Goal: Book appointment/travel/reservation

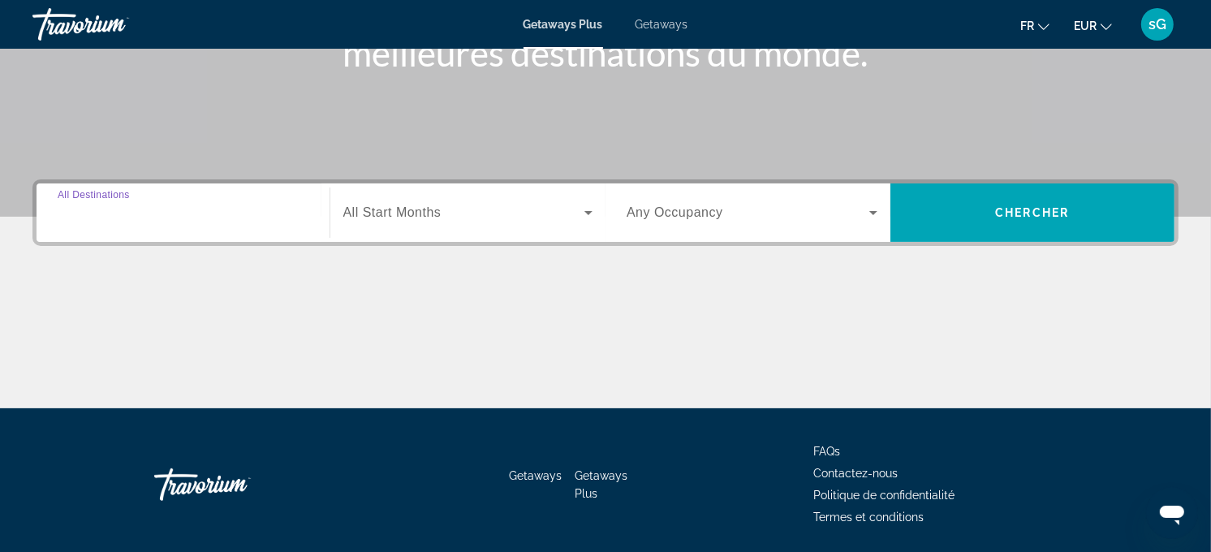
click at [227, 207] on input "Destination All Destinations" at bounding box center [183, 213] width 251 height 19
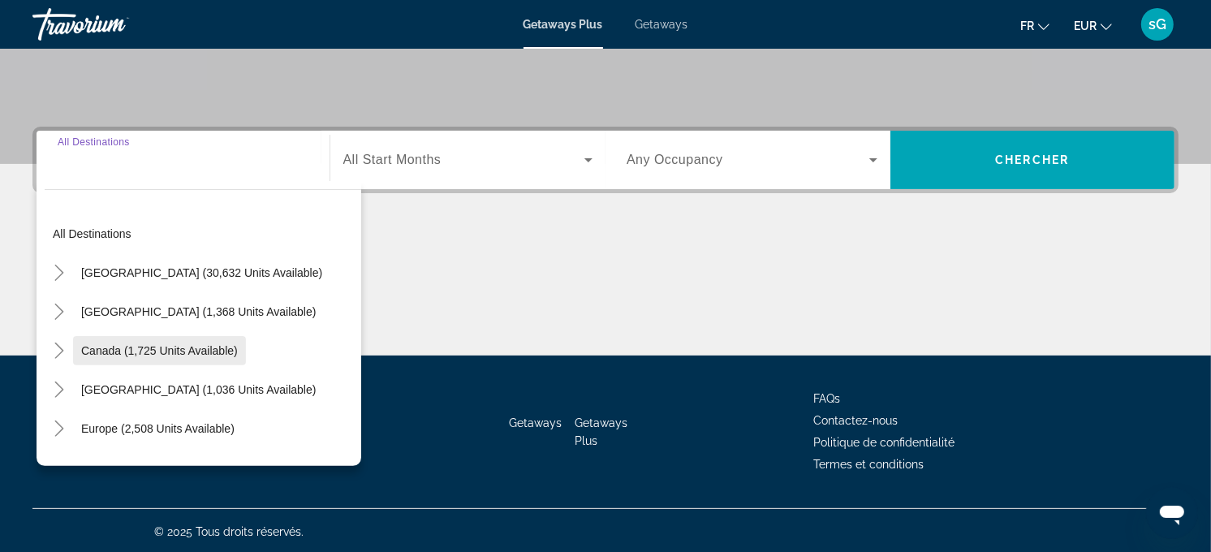
scroll to position [325, 0]
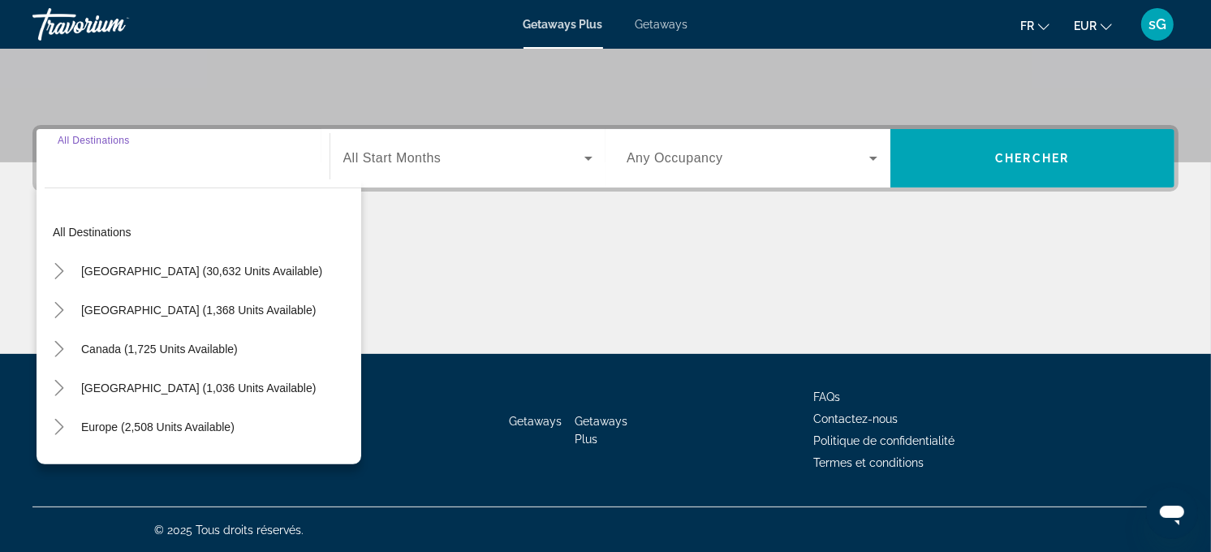
drag, startPoint x: 159, startPoint y: 432, endPoint x: 173, endPoint y: 406, distance: 29.4
click at [161, 432] on span "Europe (2,508 units available)" at bounding box center [157, 426] width 153 height 13
type input "**********"
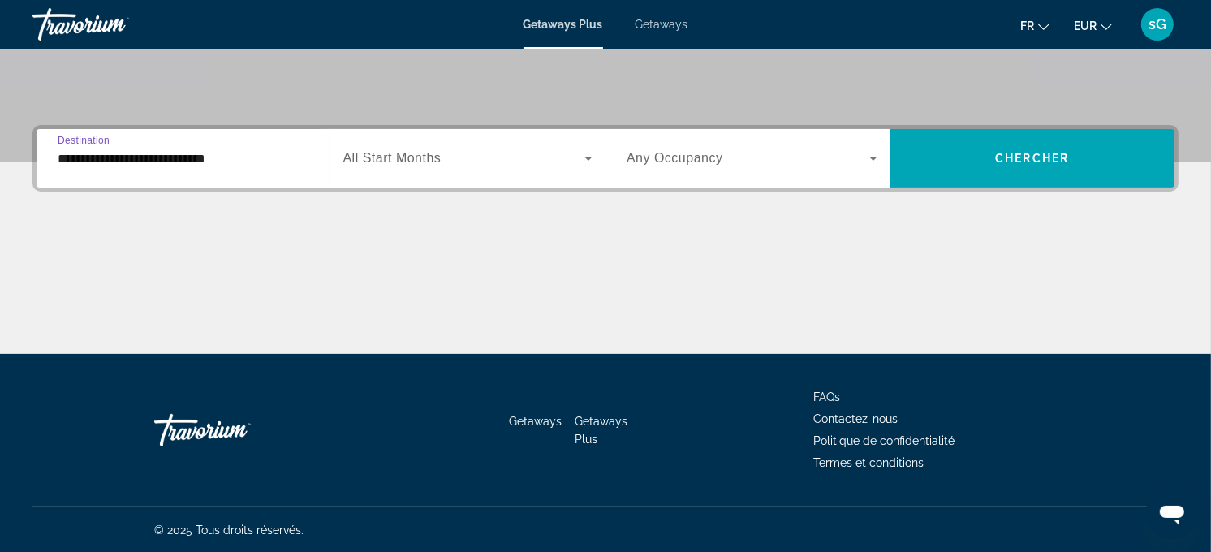
click at [490, 164] on span "Search widget" at bounding box center [464, 158] width 242 height 19
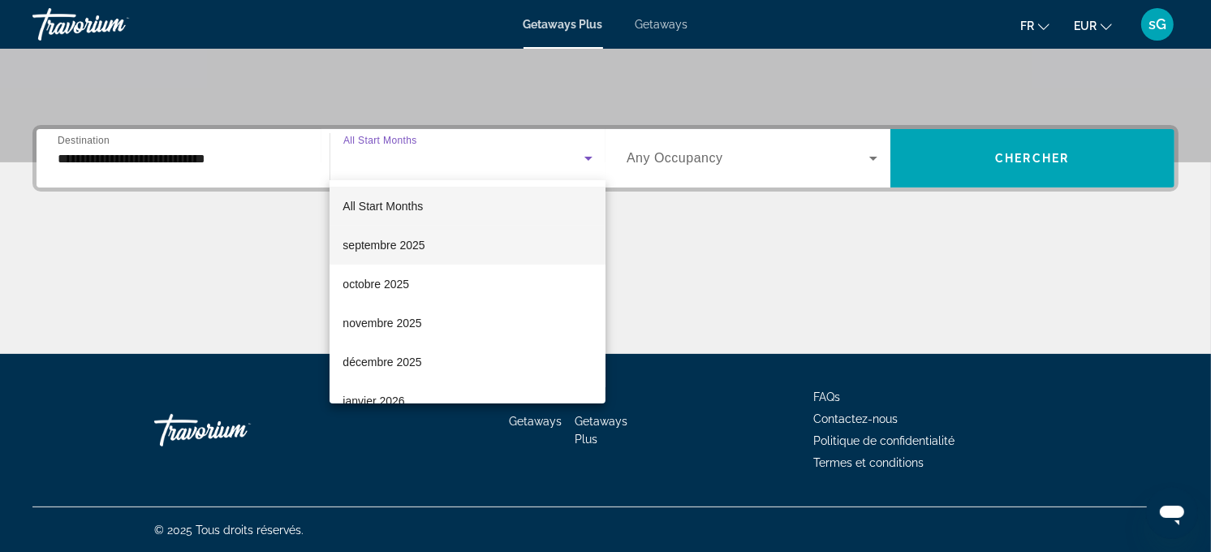
drag, startPoint x: 449, startPoint y: 270, endPoint x: 505, endPoint y: 242, distance: 62.8
click at [449, 269] on mat-option "octobre 2025" at bounding box center [468, 284] width 276 height 39
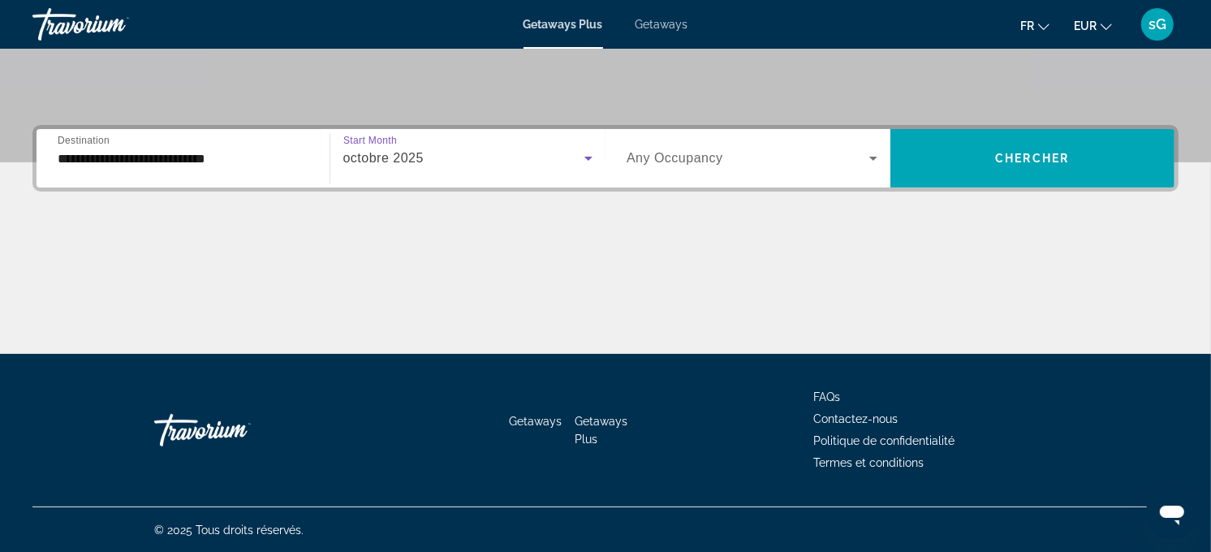
click at [700, 154] on span "Any Occupancy" at bounding box center [675, 158] width 97 height 14
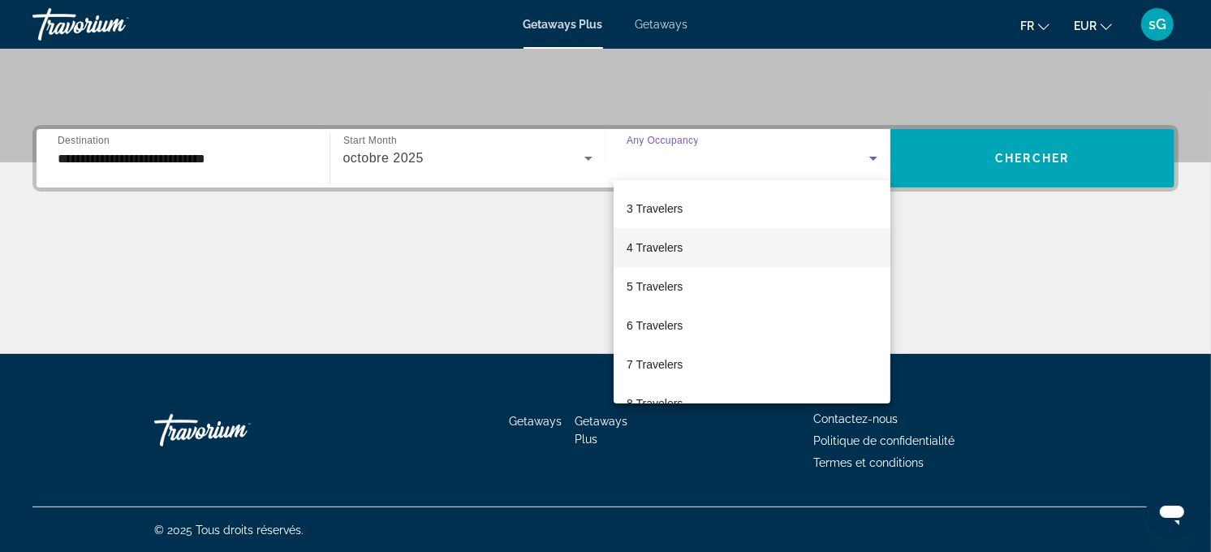
scroll to position [179, 0]
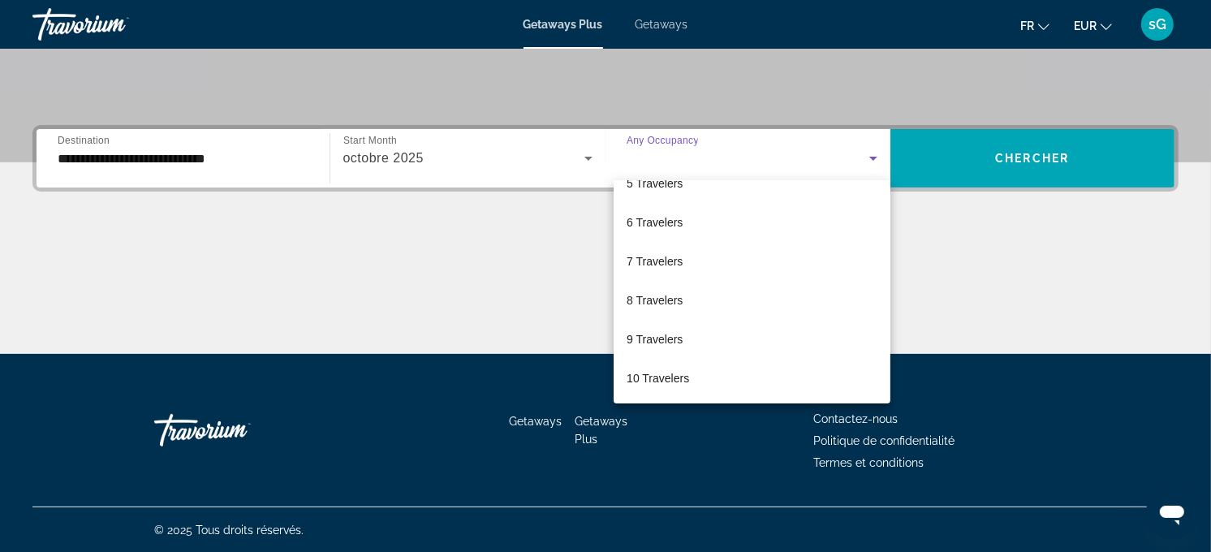
click at [662, 179] on div at bounding box center [605, 276] width 1211 height 552
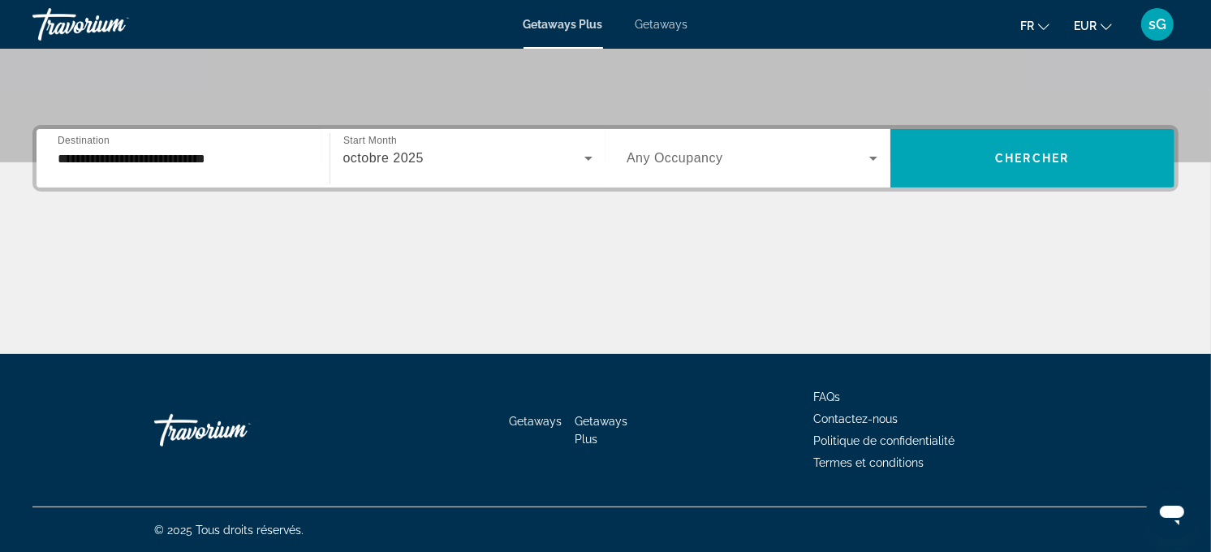
click at [695, 151] on span "Any Occupancy" at bounding box center [675, 158] width 97 height 14
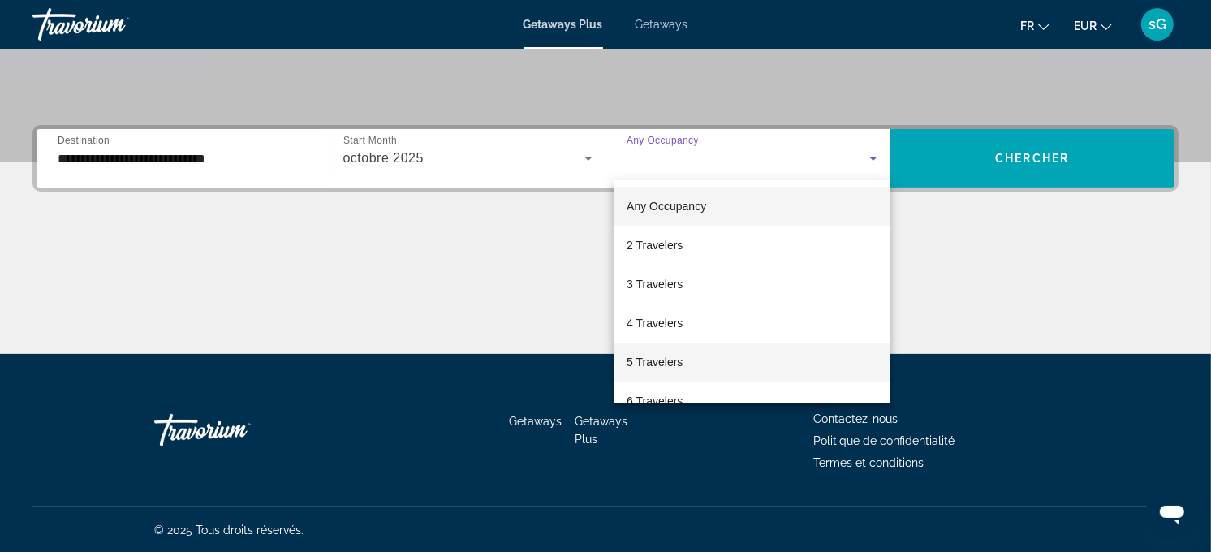
click at [693, 355] on mat-option "5 Travelers" at bounding box center [752, 362] width 277 height 39
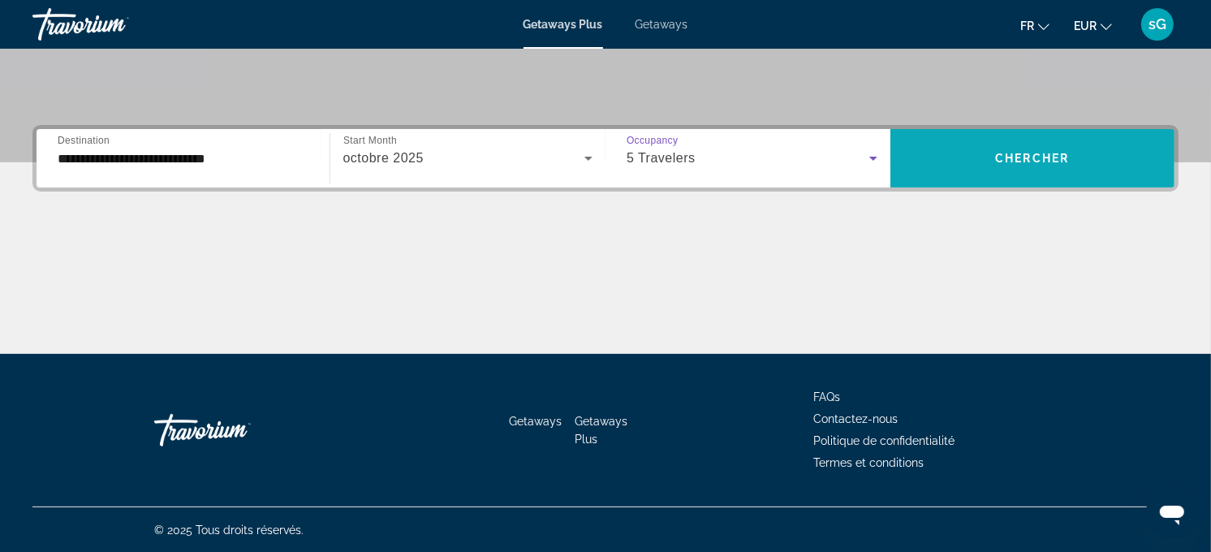
click at [972, 149] on span "Search widget" at bounding box center [1032, 158] width 285 height 39
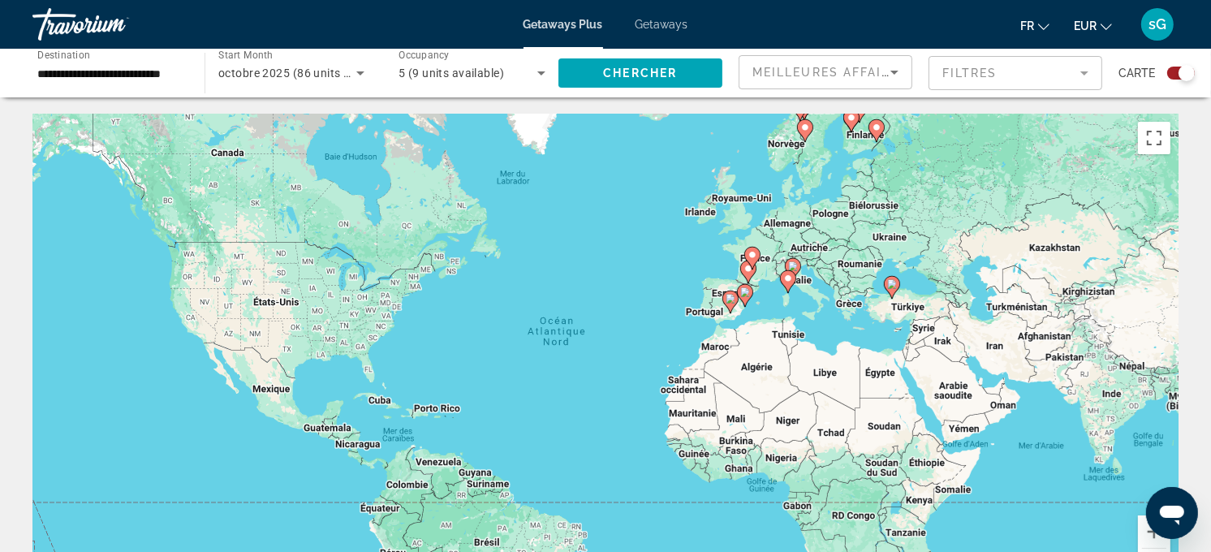
click at [652, 30] on span "Getaways" at bounding box center [662, 24] width 53 height 13
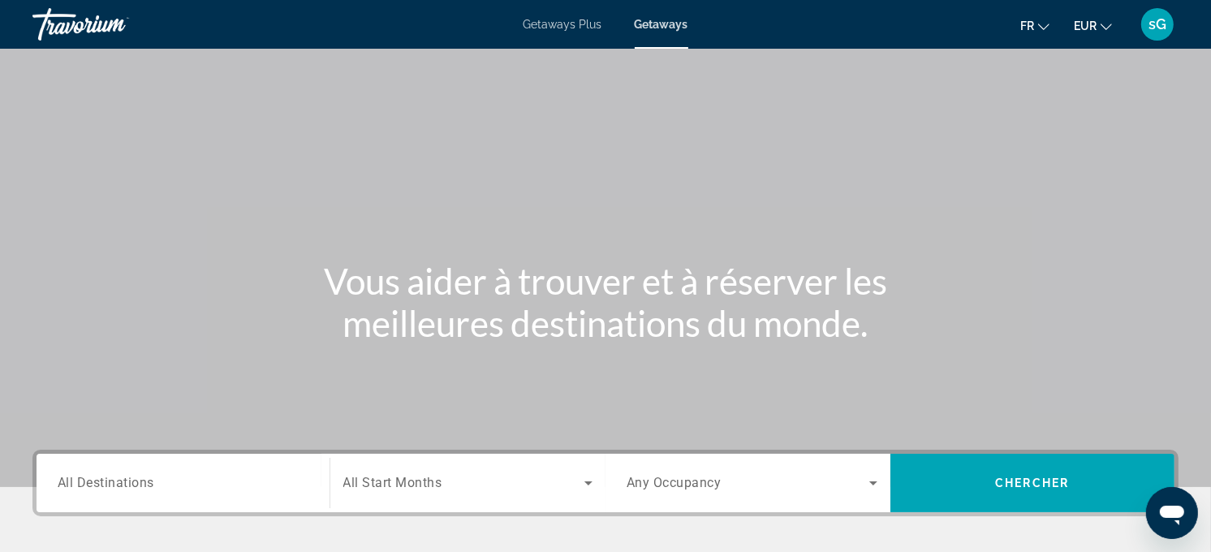
scroll to position [270, 0]
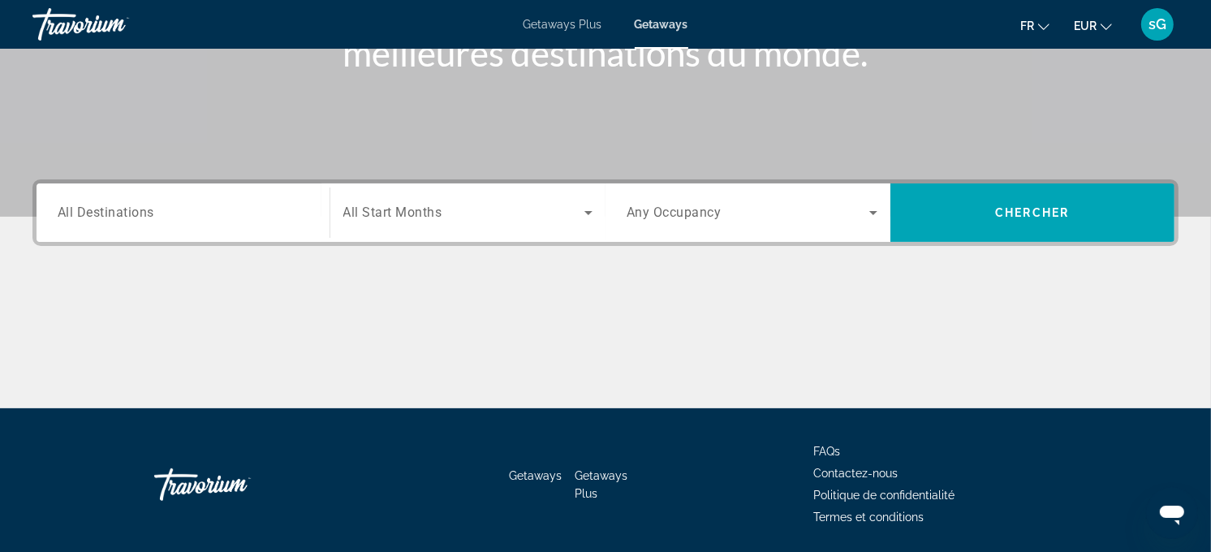
click at [231, 208] on input "Destination All Destinations" at bounding box center [183, 213] width 251 height 19
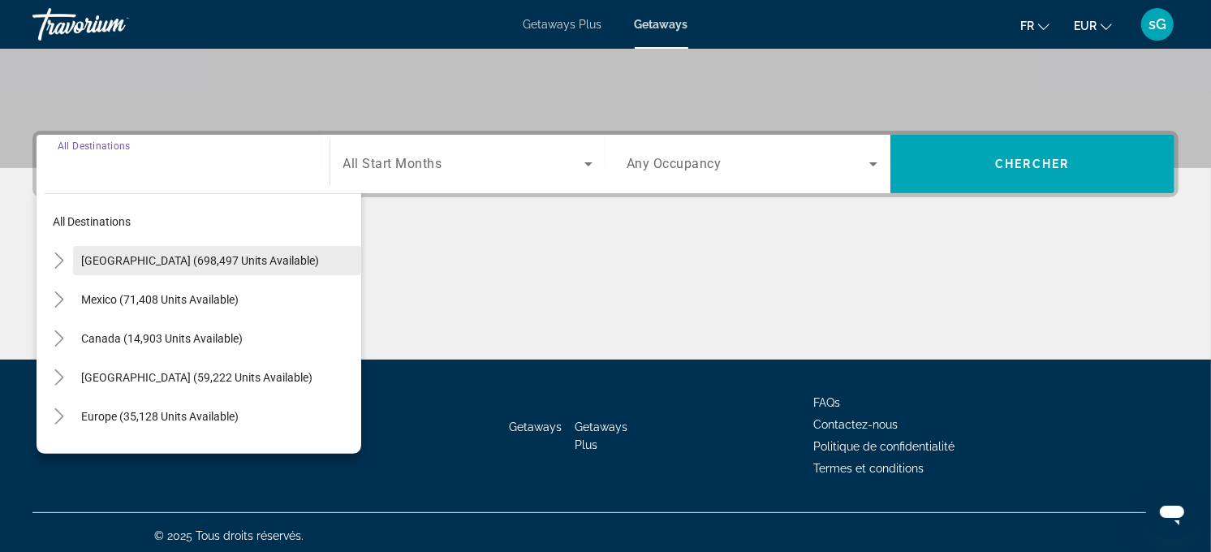
scroll to position [325, 0]
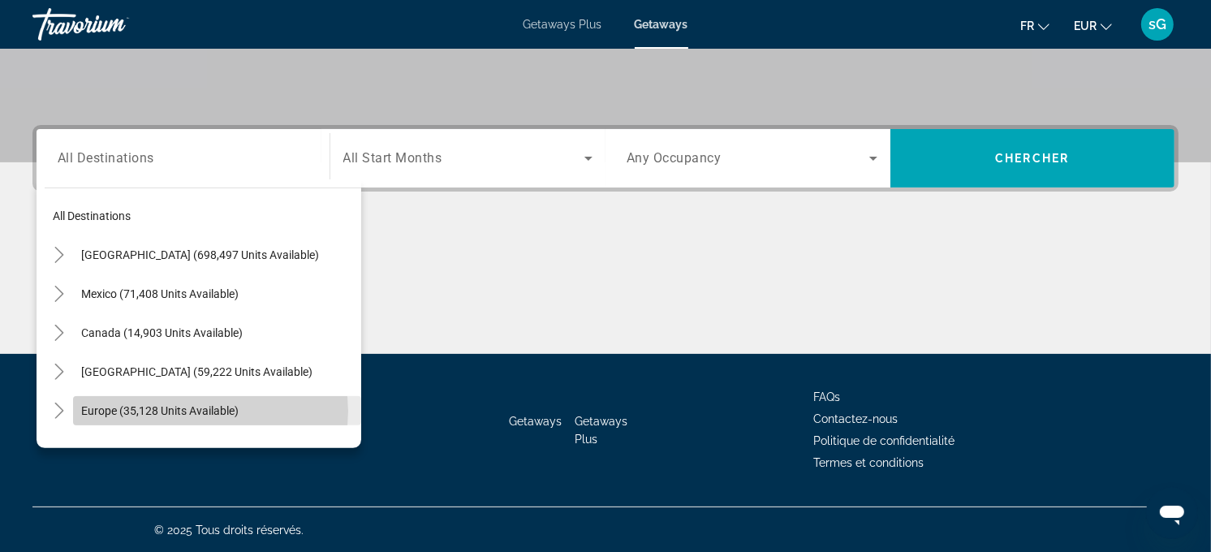
click at [206, 411] on span "Europe (35,128 units available)" at bounding box center [159, 410] width 157 height 13
type input "**********"
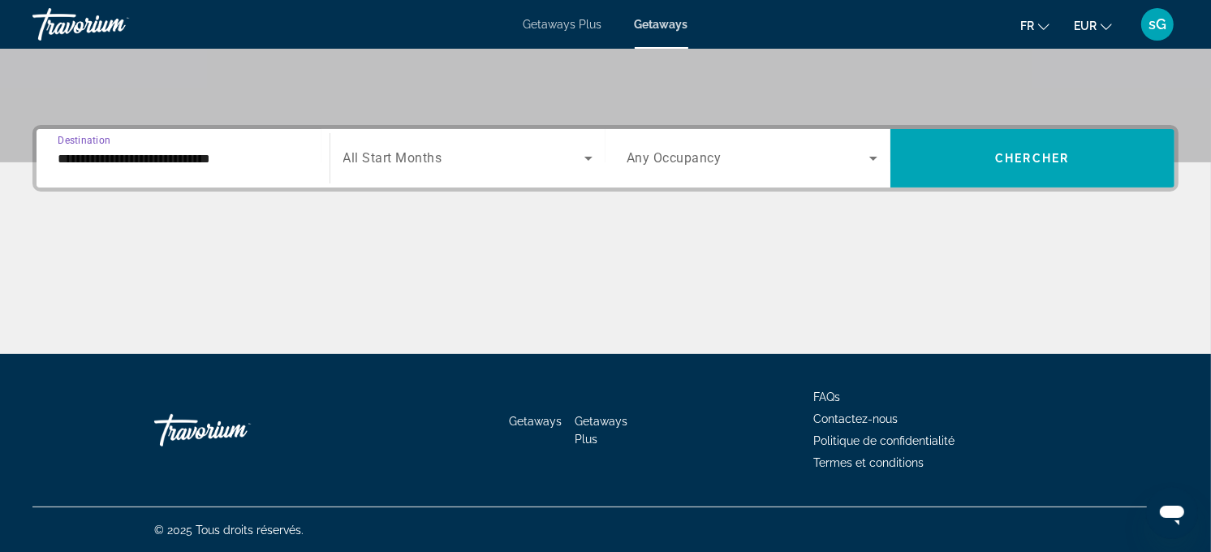
click at [419, 146] on div "Search widget" at bounding box center [468, 158] width 250 height 45
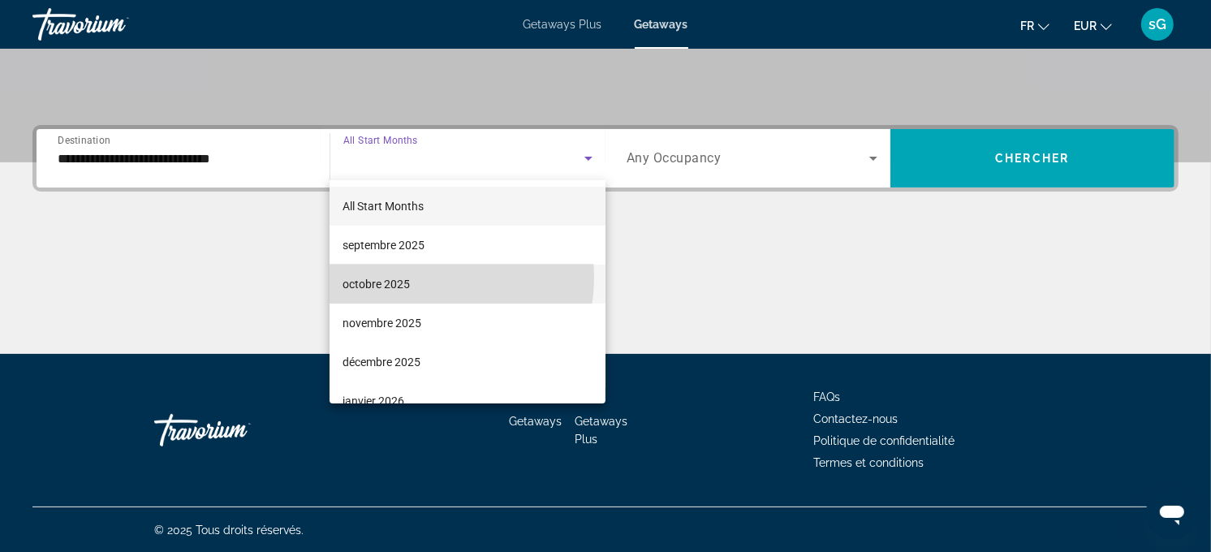
click at [410, 277] on mat-option "octobre 2025" at bounding box center [468, 284] width 276 height 39
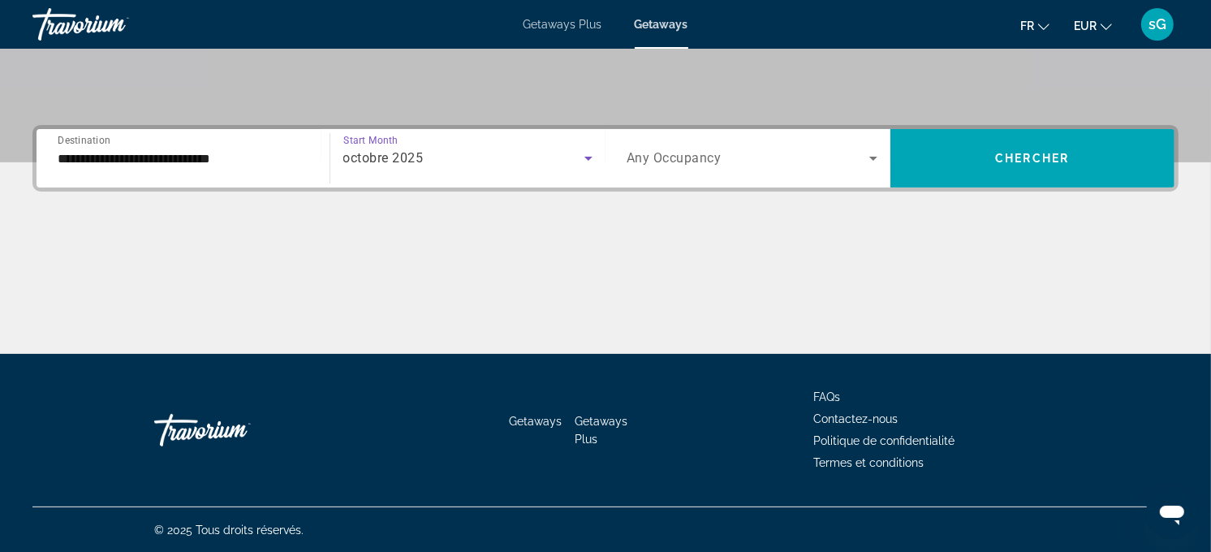
click at [686, 149] on span "Search widget" at bounding box center [748, 158] width 243 height 19
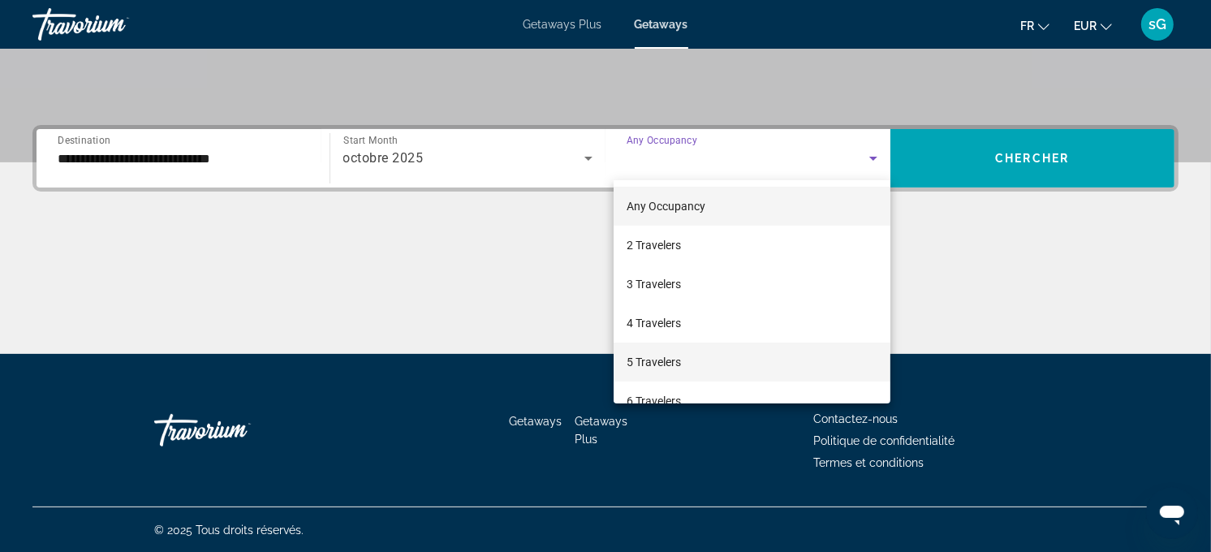
click at [696, 369] on mat-option "5 Travelers" at bounding box center [752, 362] width 277 height 39
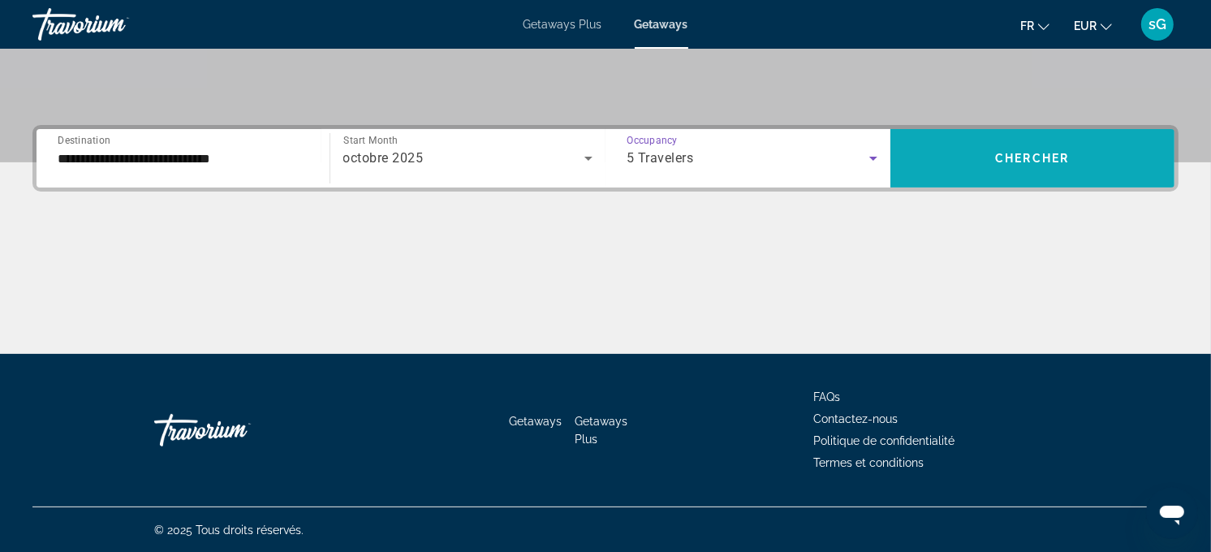
click at [943, 182] on span "Search widget" at bounding box center [1032, 158] width 285 height 58
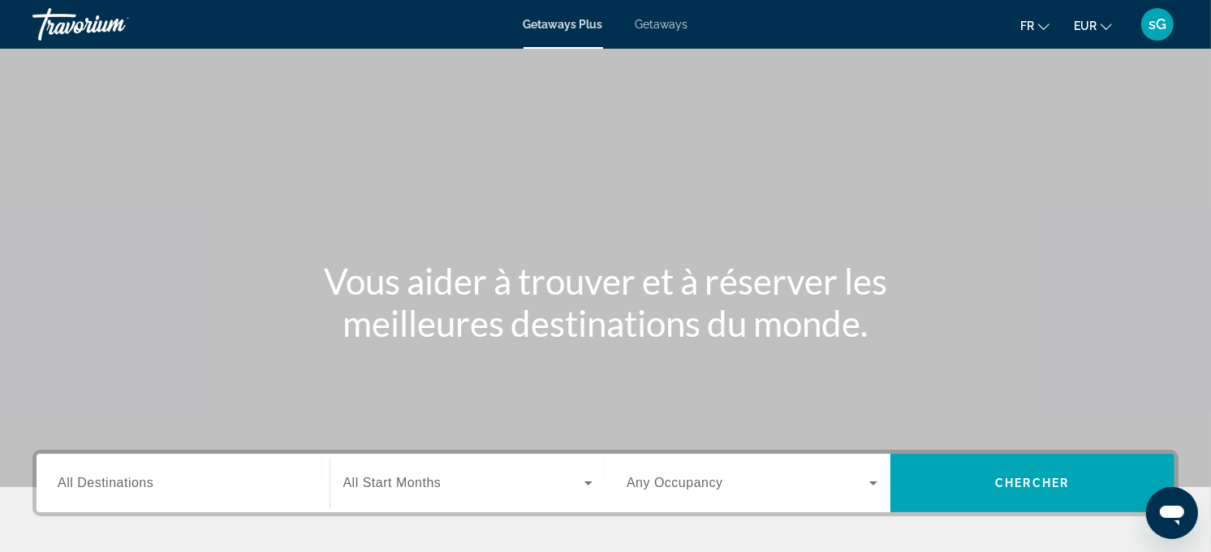
click at [651, 3] on div "Getaways Plus Getaways fr English Español Français Italiano Português русский E…" at bounding box center [605, 24] width 1211 height 42
click at [662, 28] on span "Getaways" at bounding box center [662, 24] width 53 height 13
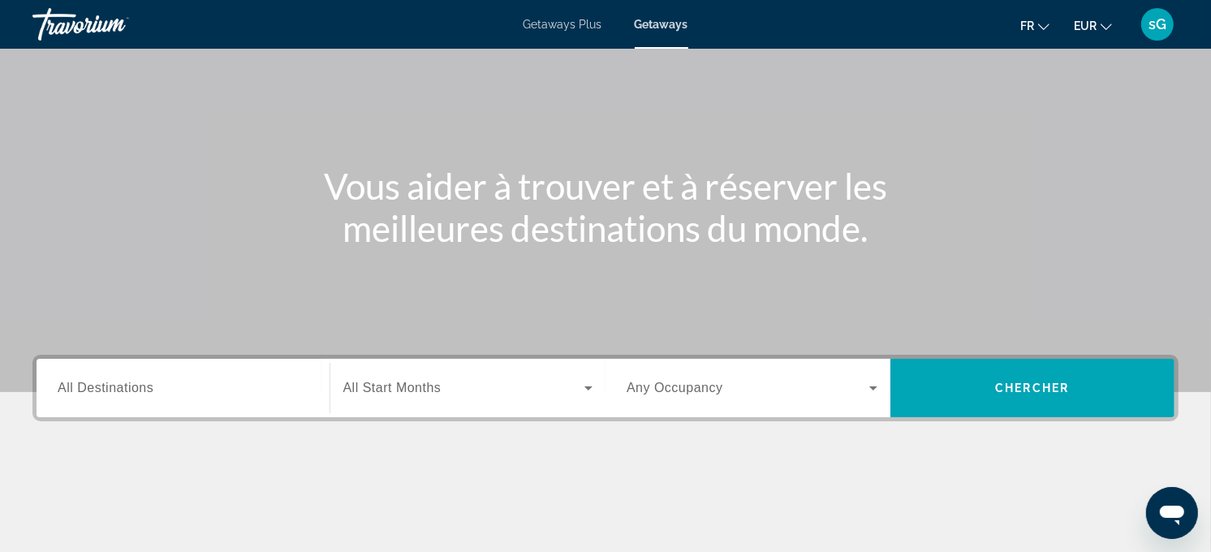
scroll to position [325, 0]
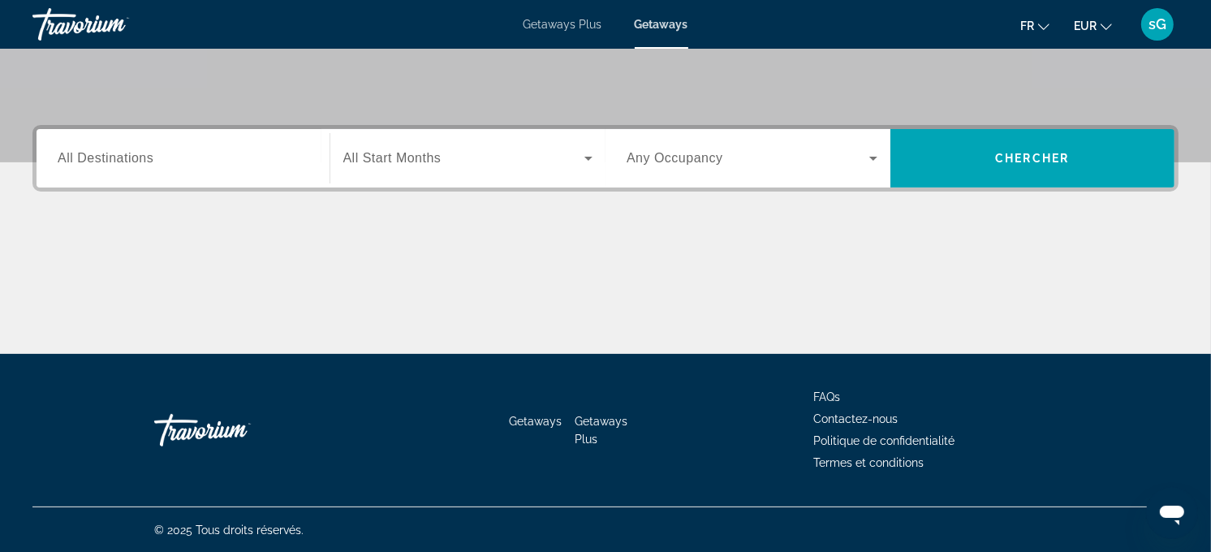
click at [201, 165] on input "Destination All Destinations" at bounding box center [183, 158] width 251 height 19
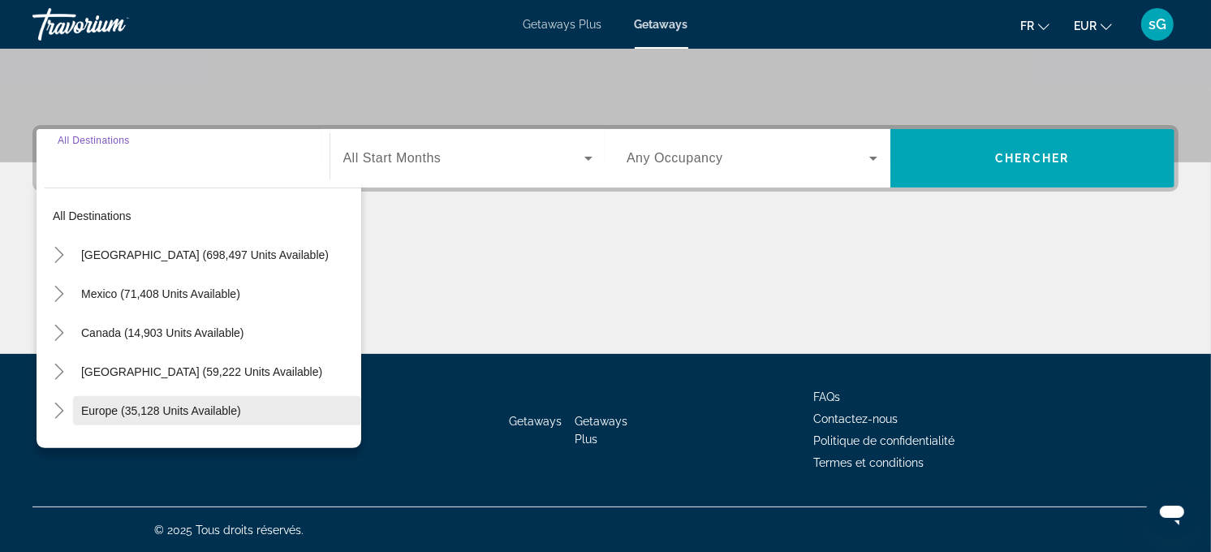
click at [189, 414] on span "Europe (35,128 units available)" at bounding box center [161, 410] width 160 height 13
type input "**********"
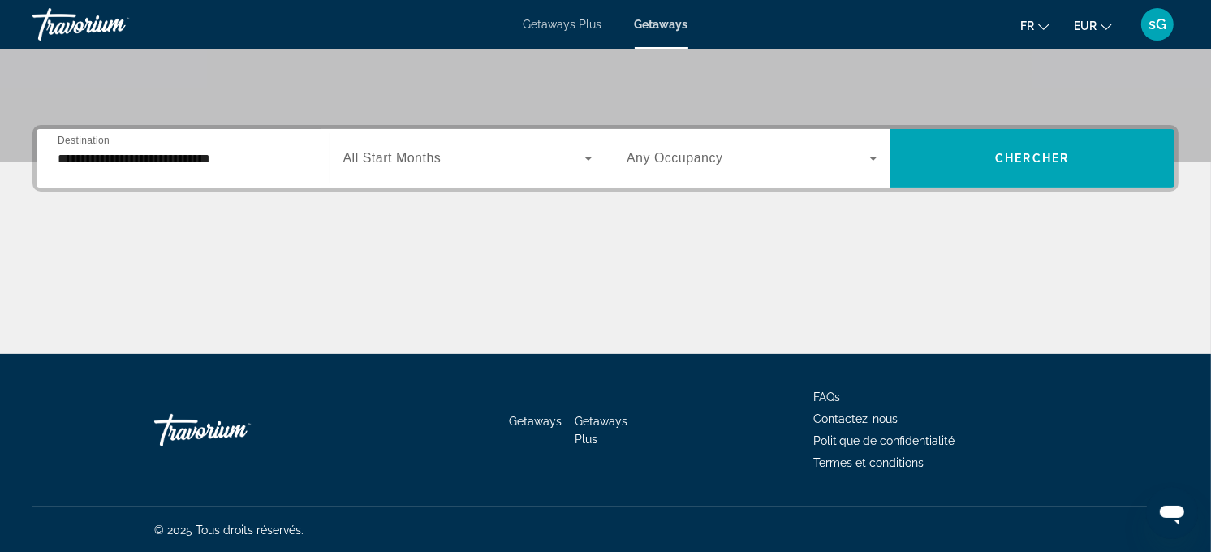
click at [417, 125] on div "**********" at bounding box center [605, 158] width 1146 height 67
click at [412, 159] on span "All Start Months" at bounding box center [392, 158] width 98 height 14
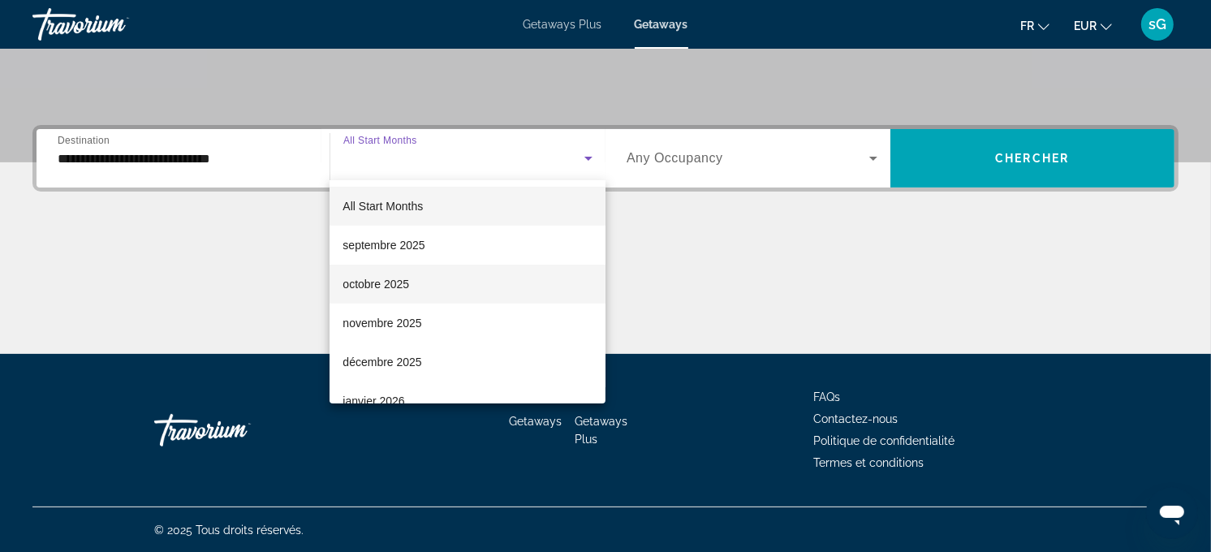
click at [426, 291] on mat-option "octobre 2025" at bounding box center [468, 284] width 276 height 39
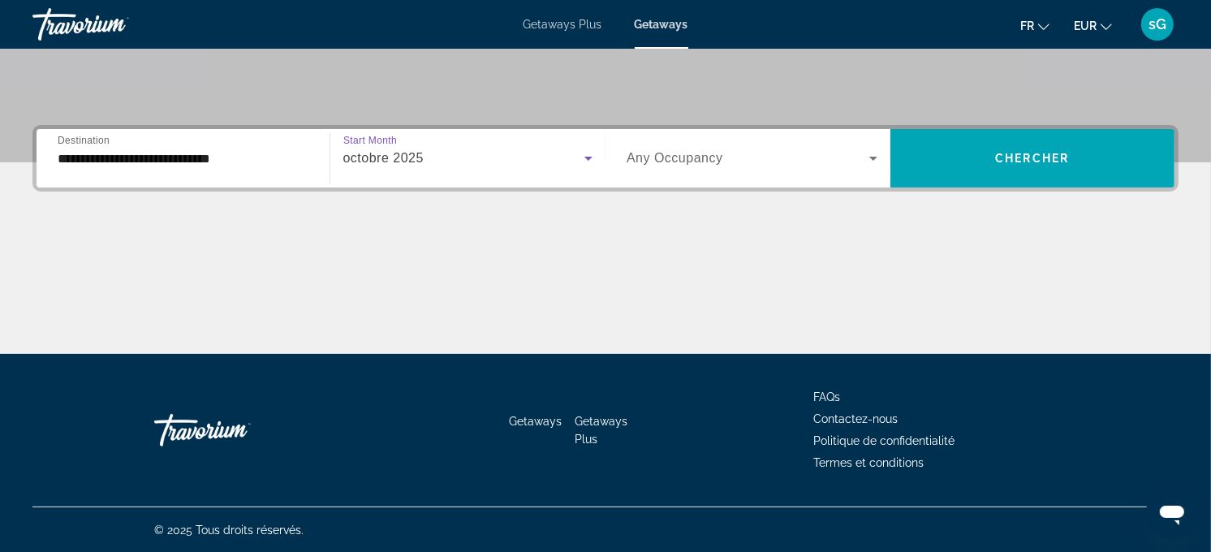
click at [683, 153] on span "Any Occupancy" at bounding box center [675, 158] width 97 height 14
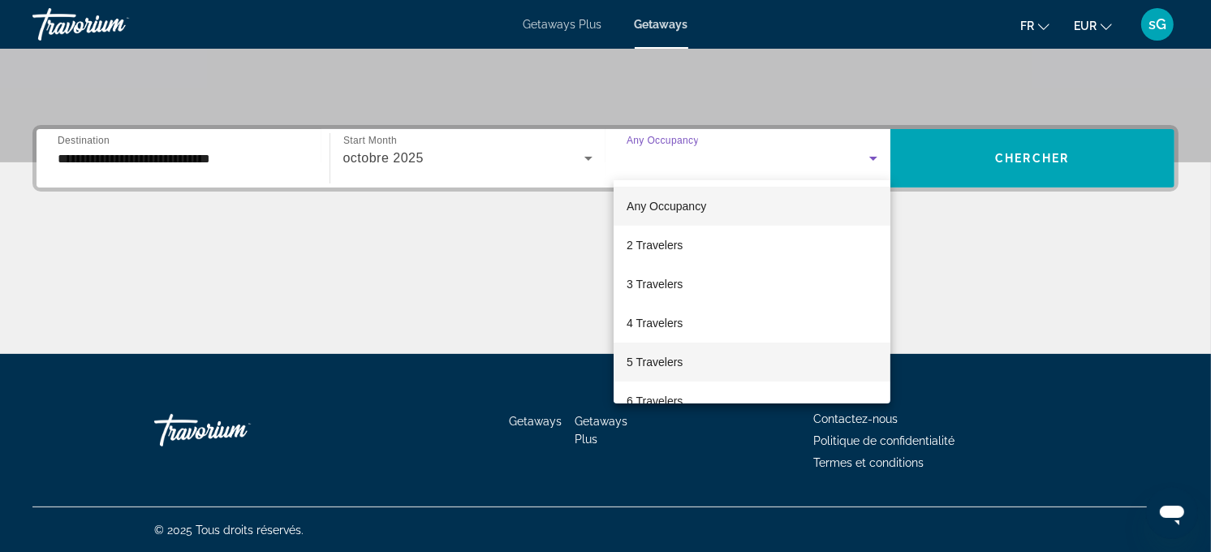
click at [644, 362] on span "5 Travelers" at bounding box center [655, 361] width 56 height 19
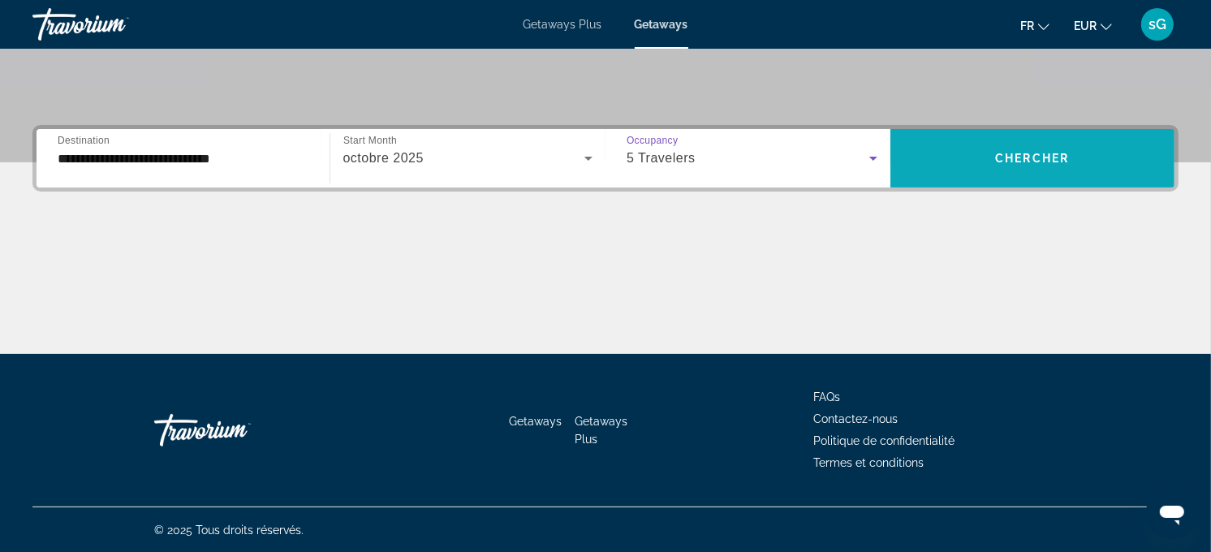
click at [935, 164] on span "Search widget" at bounding box center [1032, 158] width 285 height 39
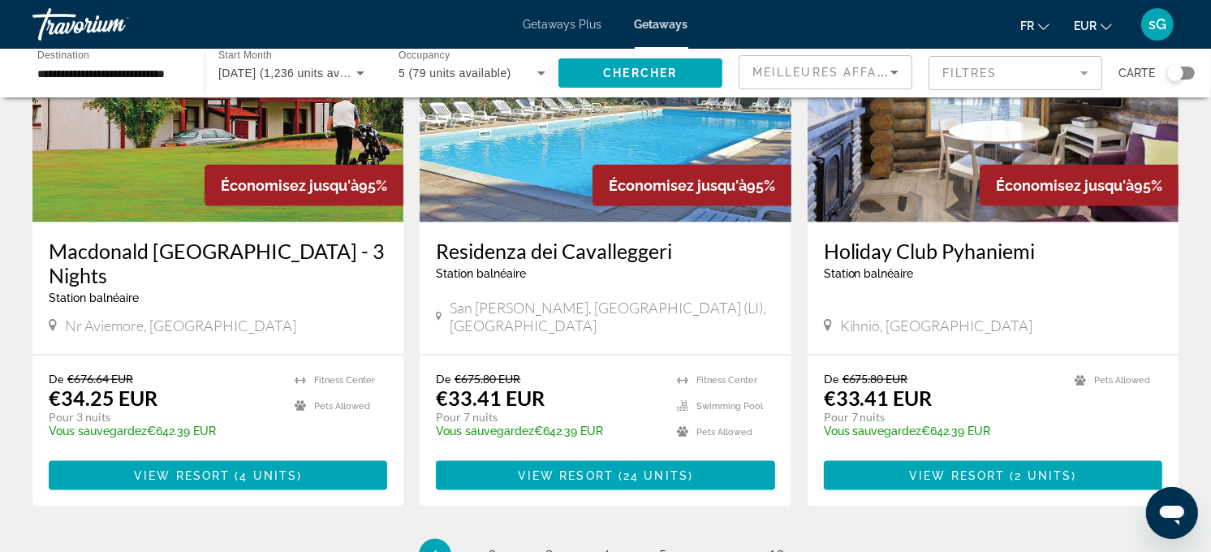
scroll to position [1894, 0]
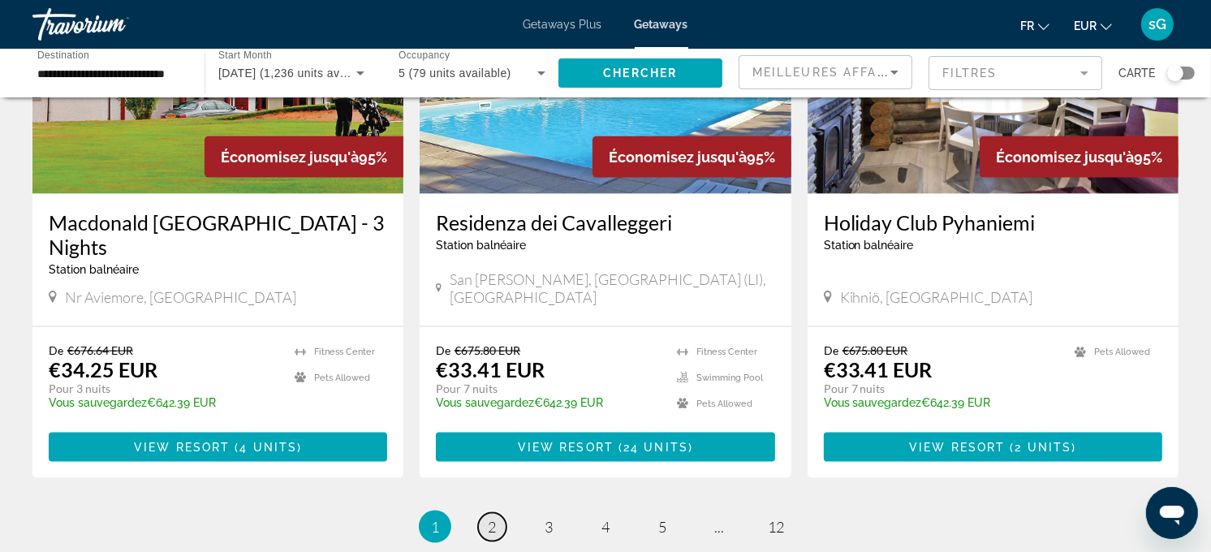
click at [485, 513] on link "page 2" at bounding box center [492, 527] width 28 height 28
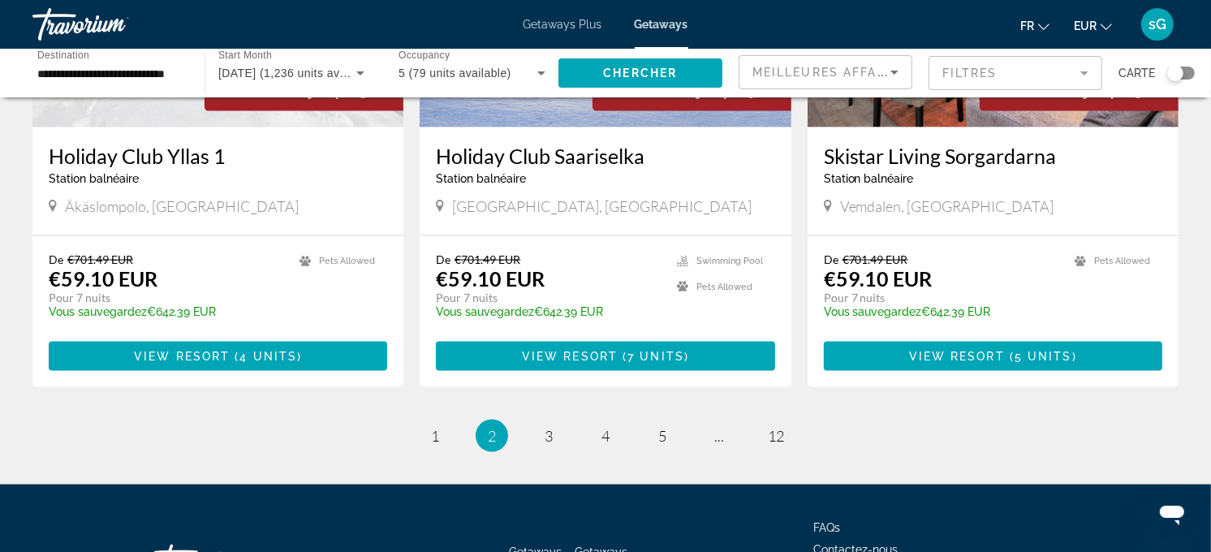
scroll to position [1984, 0]
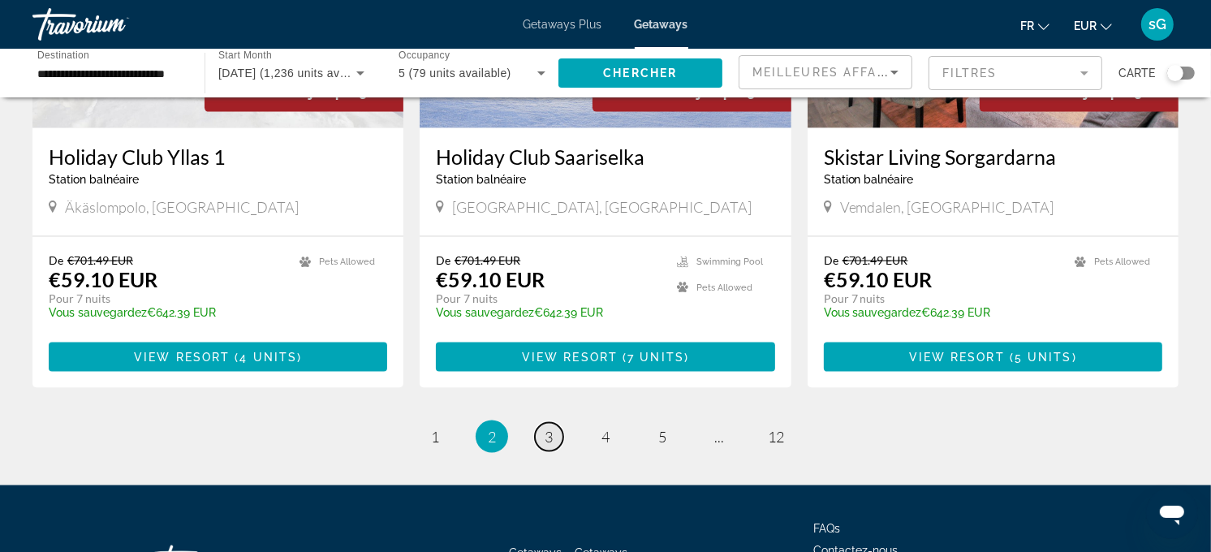
click at [550, 428] on span "3" at bounding box center [549, 437] width 8 height 18
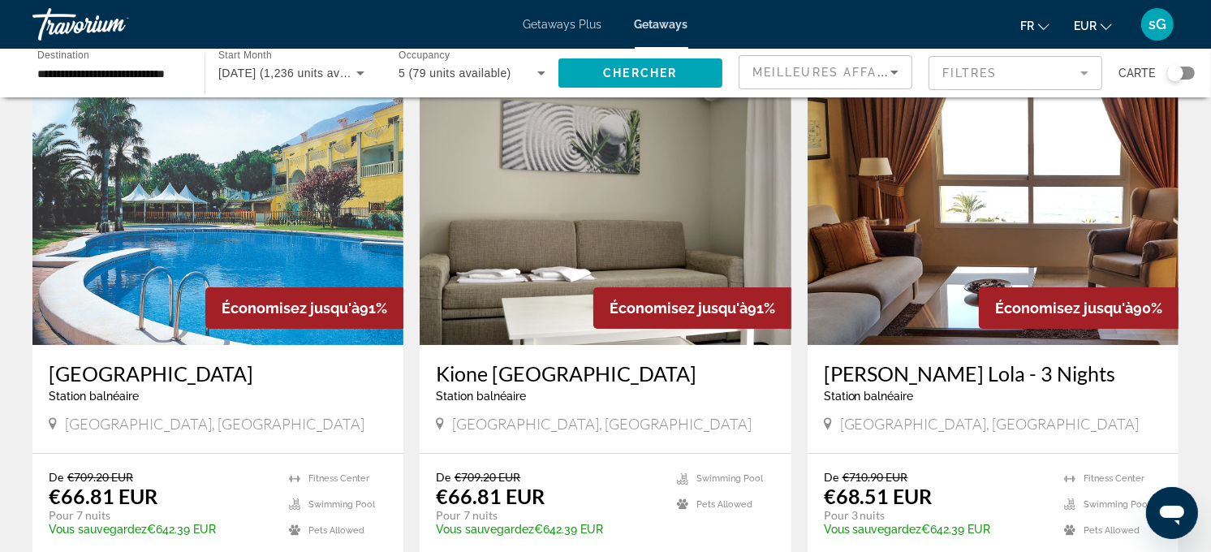
scroll to position [90, 0]
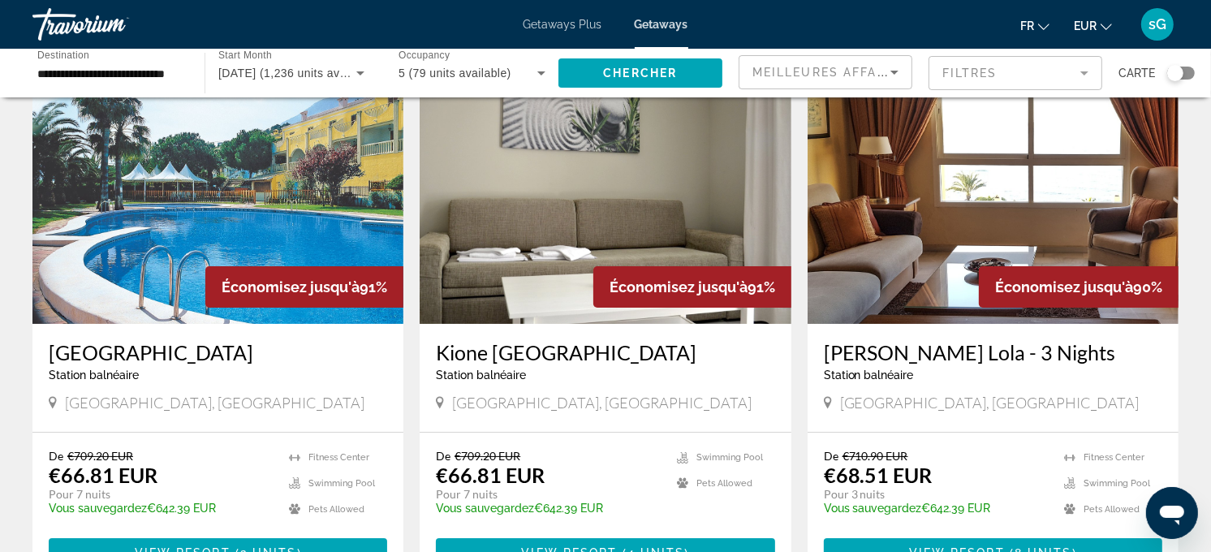
click at [538, 354] on h3 "Kione [GEOGRAPHIC_DATA]" at bounding box center [605, 352] width 338 height 24
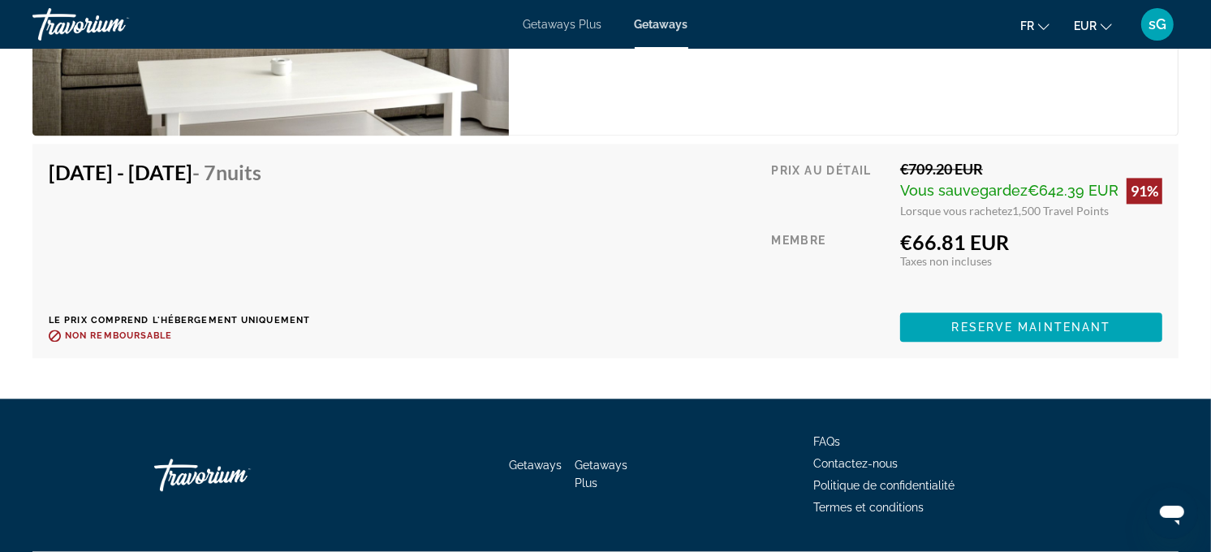
scroll to position [3191, 0]
